Goal: Check status: Check status

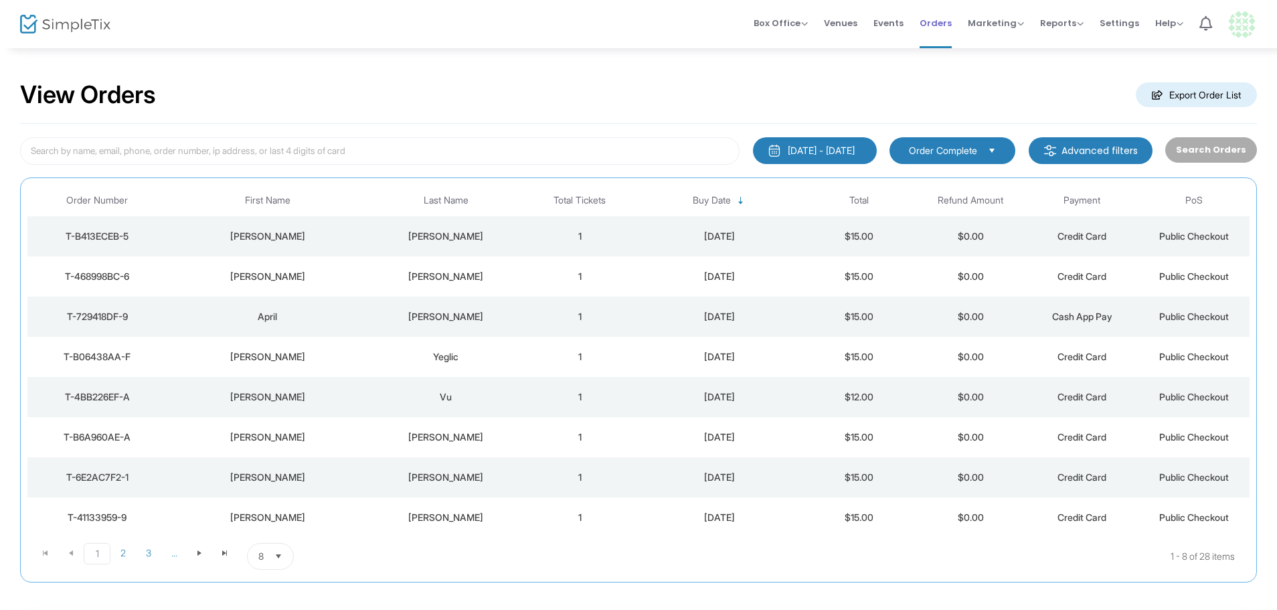
click at [942, 20] on span "Orders" at bounding box center [935, 23] width 32 height 34
click at [341, 236] on div "[PERSON_NAME]" at bounding box center [267, 236] width 194 height 13
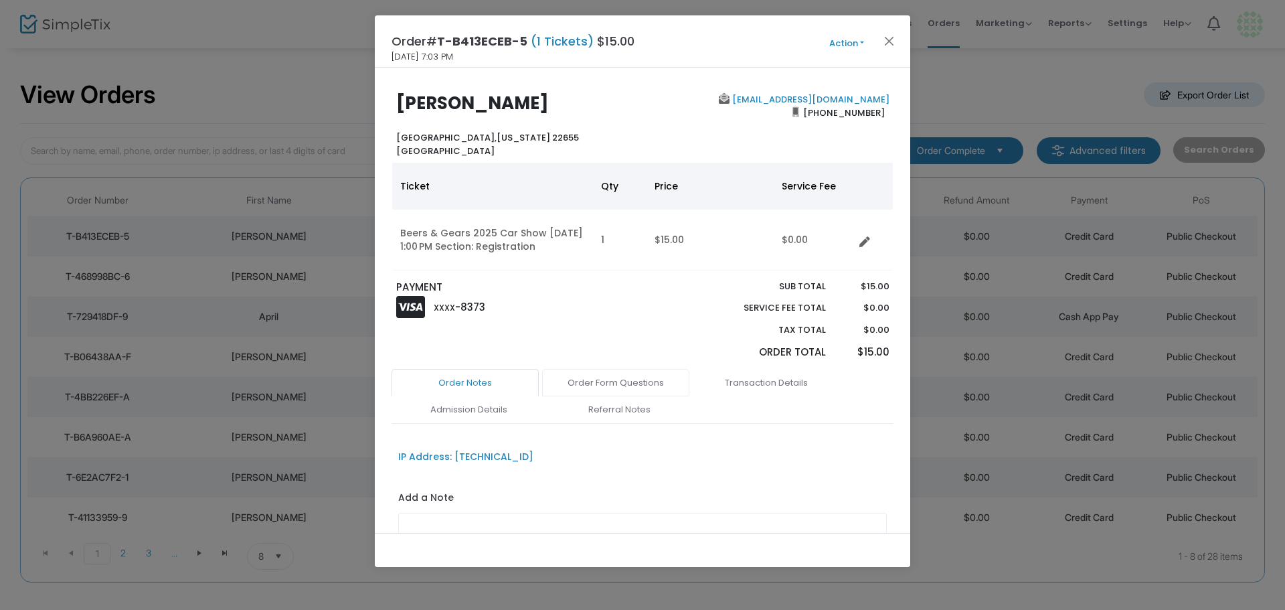
click at [614, 397] on link "Order Form Questions" at bounding box center [615, 383] width 147 height 28
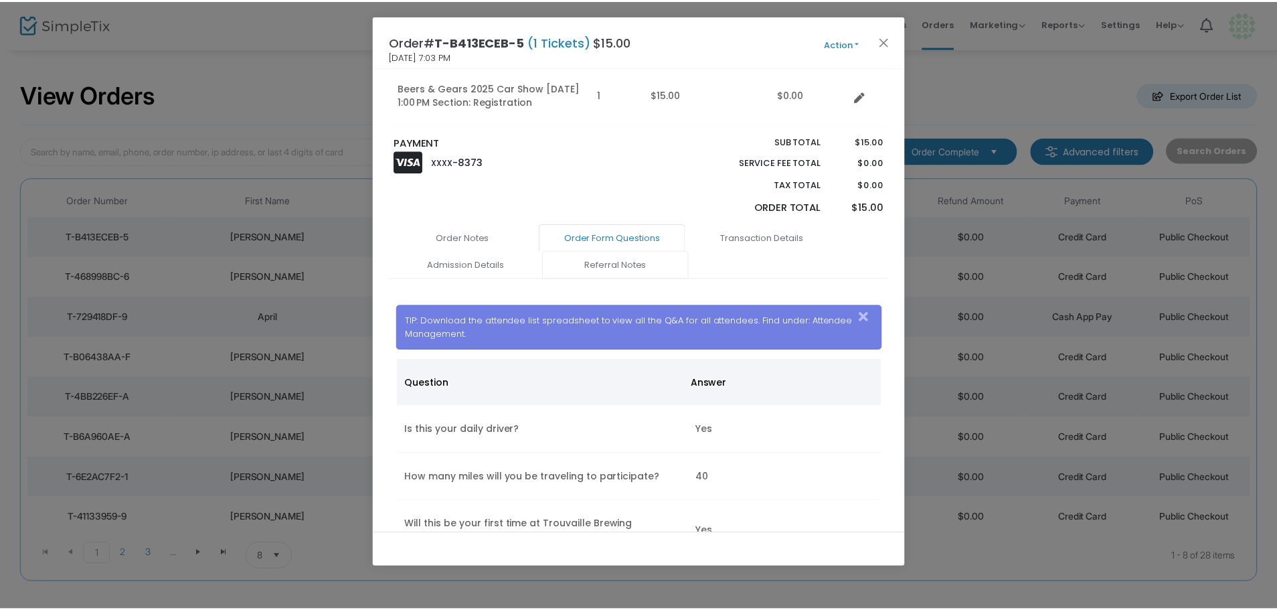
scroll to position [327, 0]
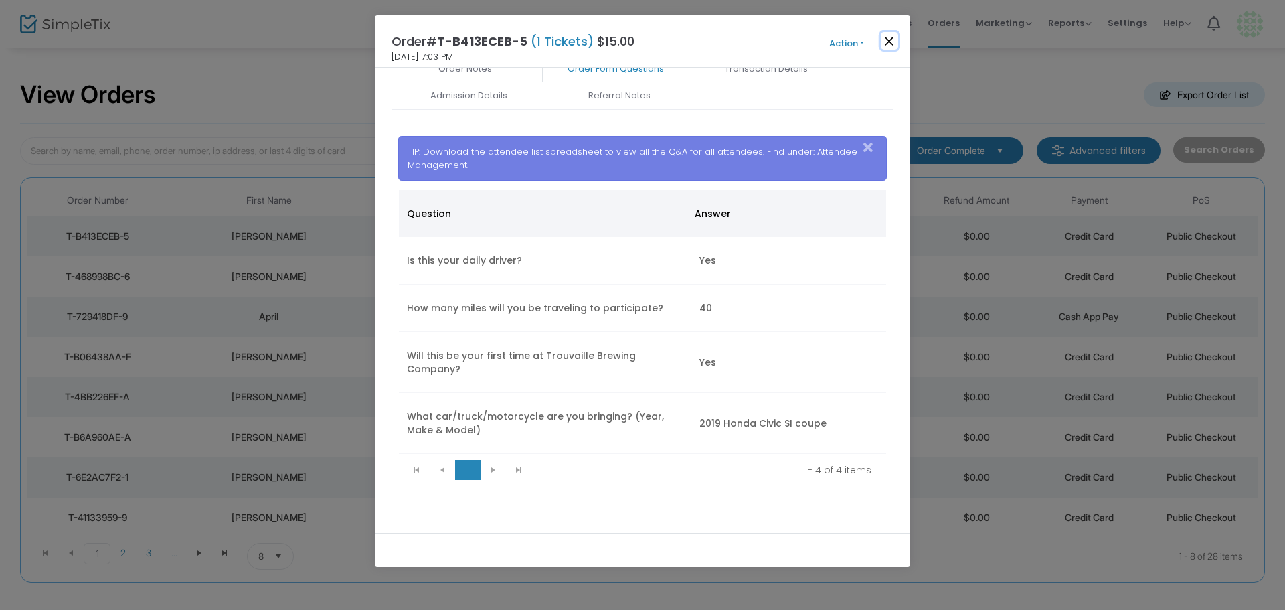
click at [885, 44] on button "Close" at bounding box center [889, 40] width 17 height 17
